Goal: Task Accomplishment & Management: Use online tool/utility

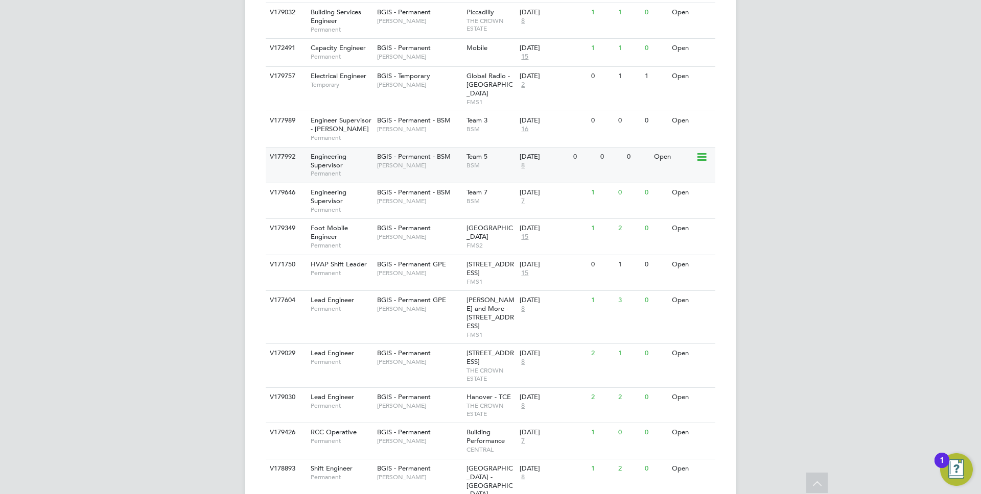
scroll to position [433, 0]
click at [418, 73] on span "BGIS - Temporary" at bounding box center [403, 77] width 53 height 9
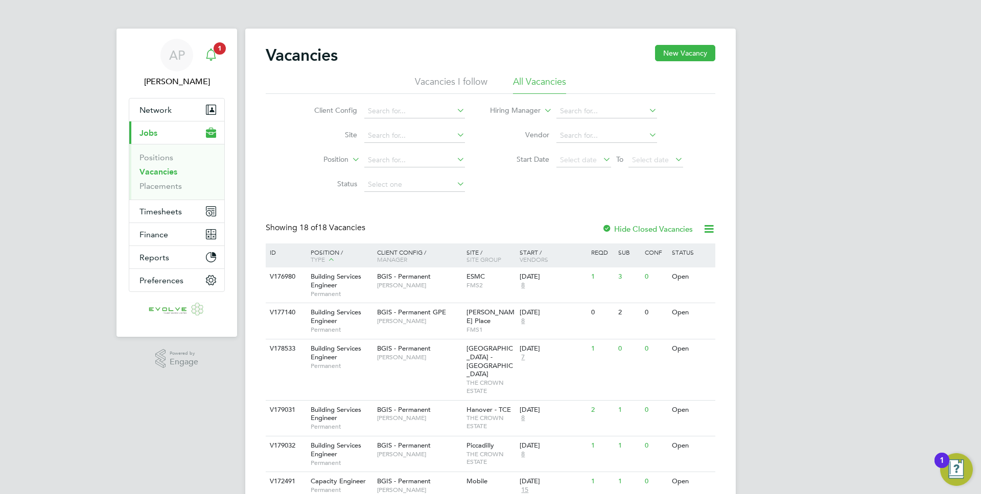
click at [215, 60] on div "Main navigation" at bounding box center [211, 55] width 20 height 20
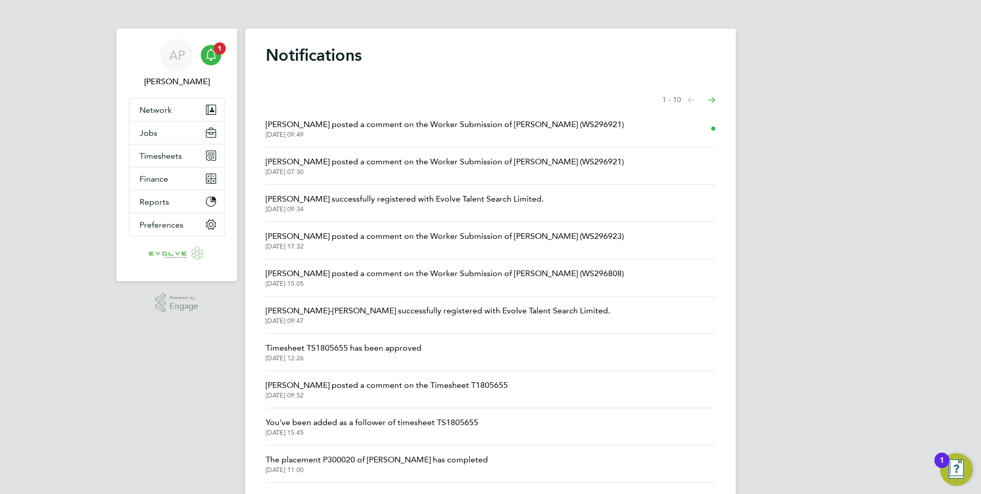
click at [453, 126] on span "Jasmin Padmore posted a comment on the Worker Submission of Haroon Gill (WS2969…" at bounding box center [445, 125] width 358 height 12
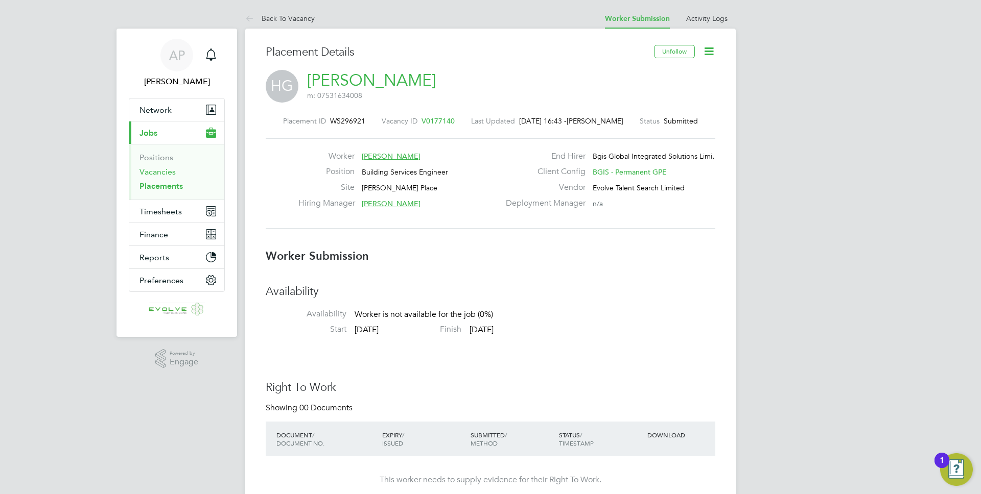
click at [161, 173] on link "Vacancies" at bounding box center [157, 172] width 36 height 10
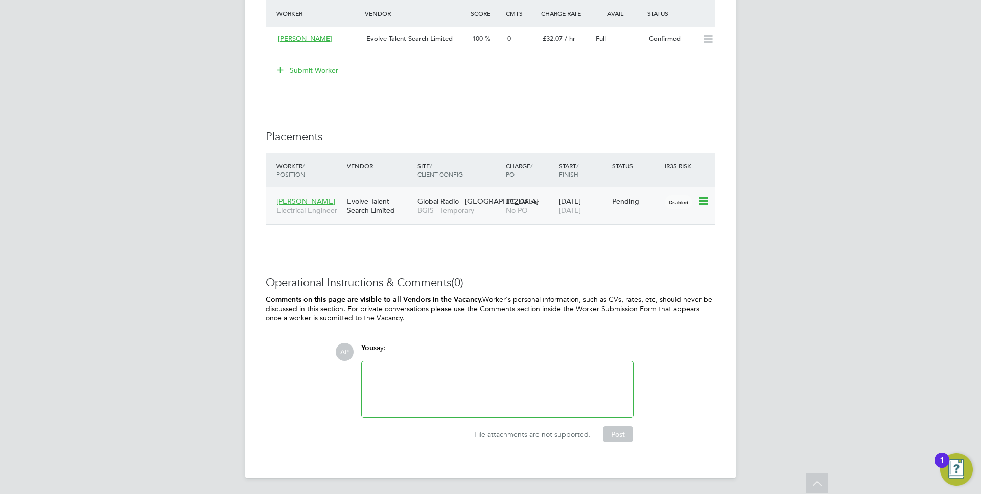
click at [701, 200] on icon at bounding box center [702, 201] width 10 height 12
click at [653, 263] on li "Start" at bounding box center [671, 264] width 73 height 14
type input "[PERSON_NAME]"
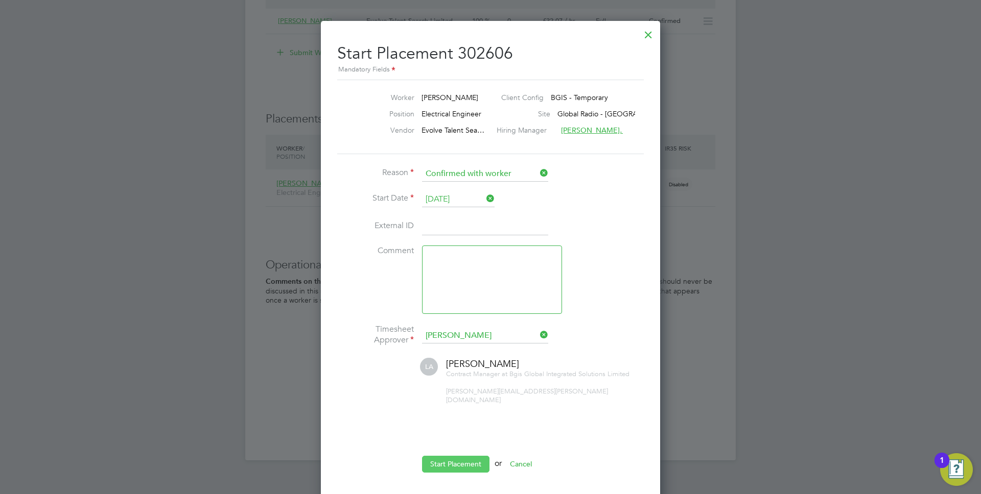
click at [444, 456] on button "Start Placement" at bounding box center [455, 464] width 67 height 16
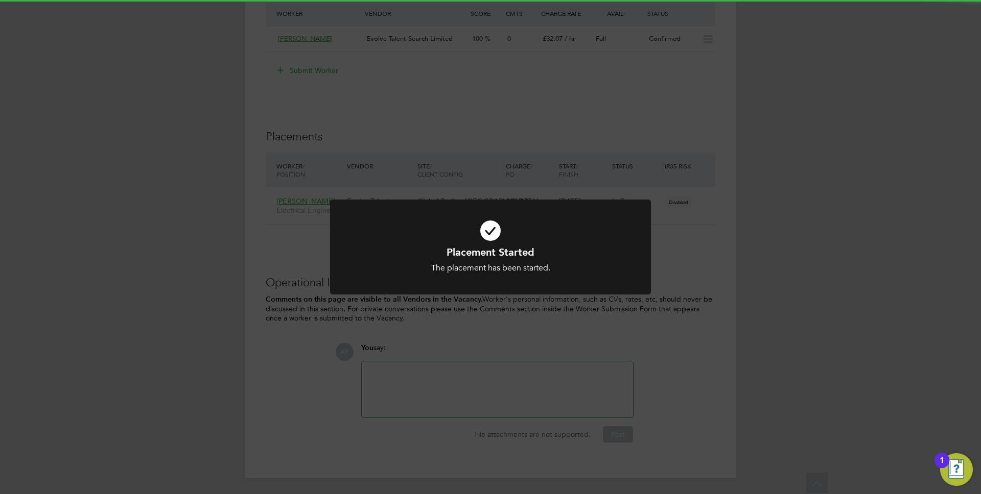
click at [251, 167] on div "Placement Started The placement has been started. Cancel Okay" at bounding box center [490, 247] width 981 height 494
